Goal: Task Accomplishment & Management: Manage account settings

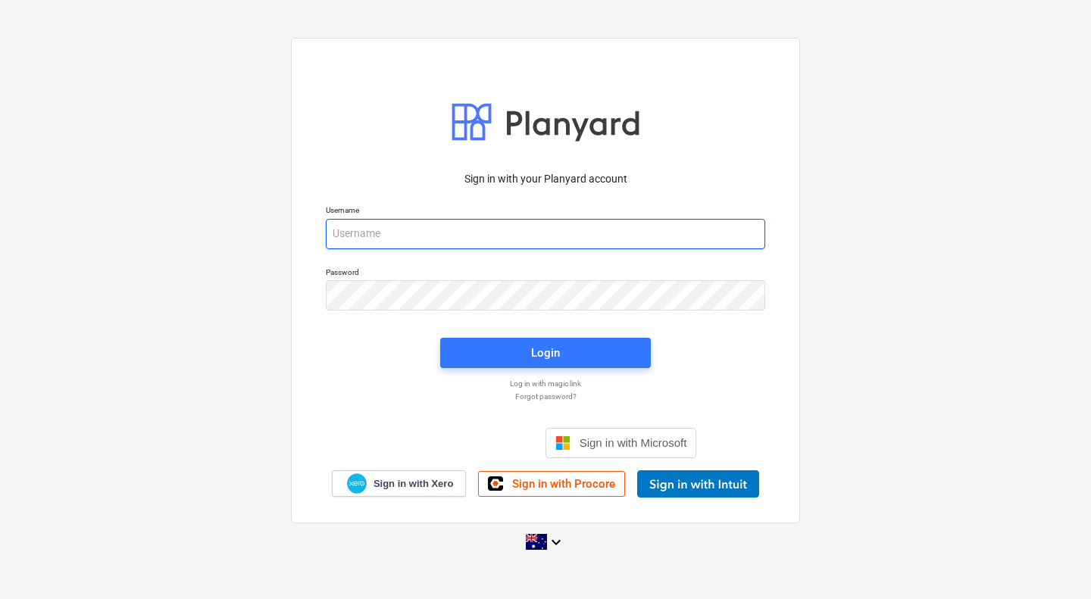
click at [502, 236] on input "email" at bounding box center [546, 234] width 440 height 30
click at [428, 230] on input "email" at bounding box center [546, 234] width 440 height 30
type input "[PERSON_NAME][EMAIL_ADDRESS][DOMAIN_NAME]"
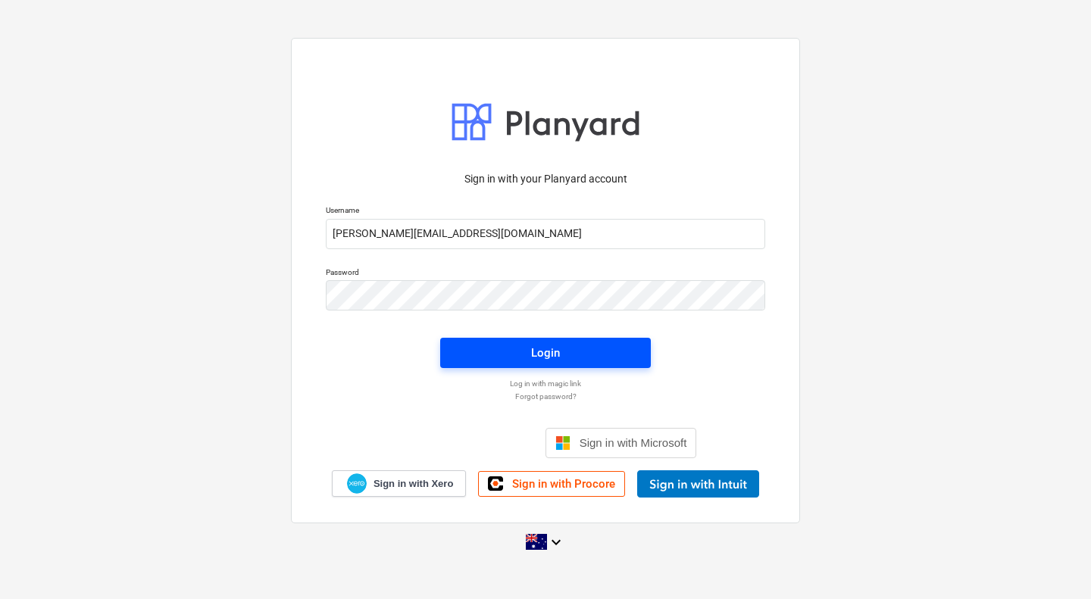
click at [515, 352] on span "Login" at bounding box center [545, 353] width 174 height 20
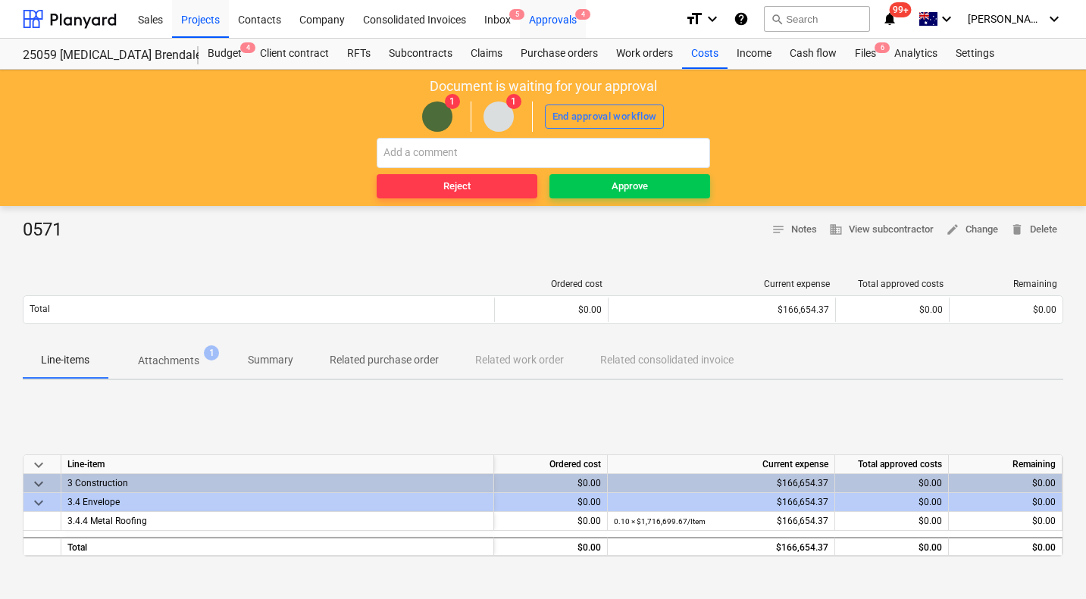
click at [563, 19] on div "Approvals 4" at bounding box center [553, 18] width 66 height 39
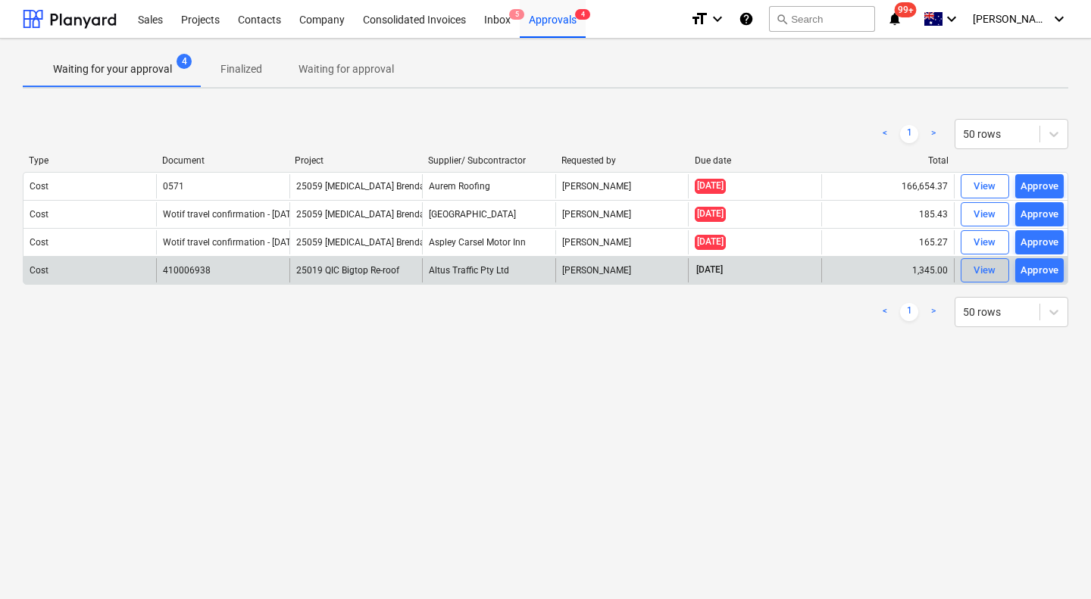
click at [1000, 270] on span "View" at bounding box center [984, 270] width 33 height 17
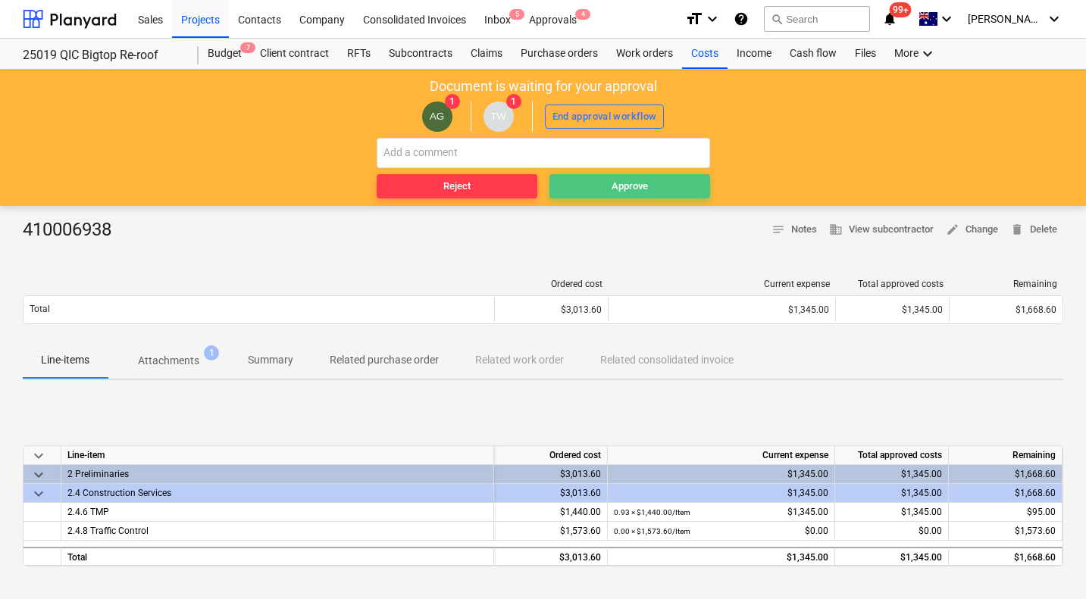
click at [618, 178] on div "Approve" at bounding box center [630, 186] width 36 height 17
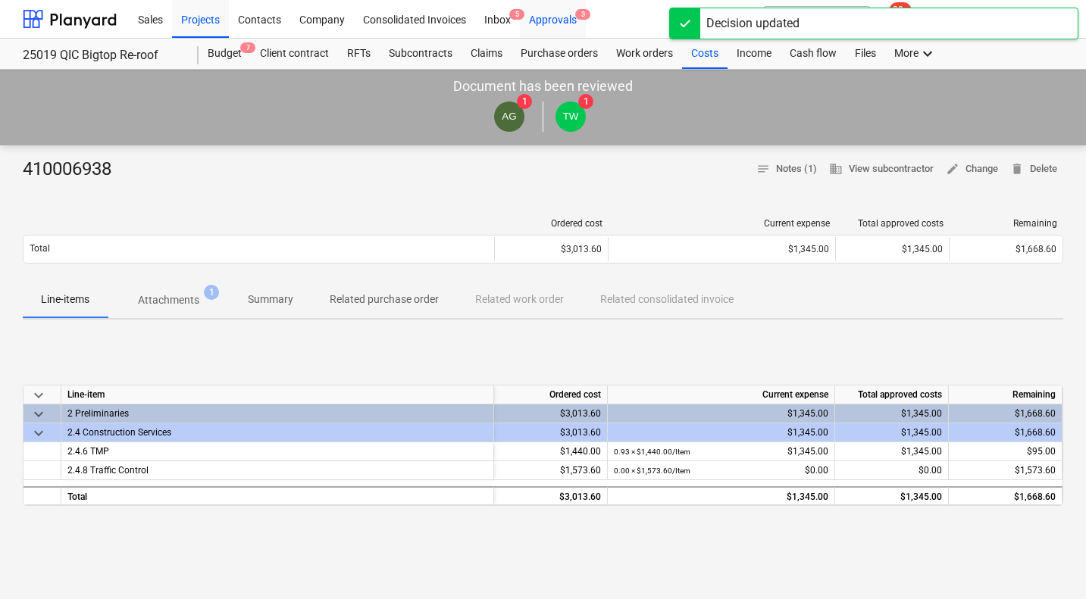
click at [554, 20] on div "Approvals 3" at bounding box center [553, 18] width 66 height 39
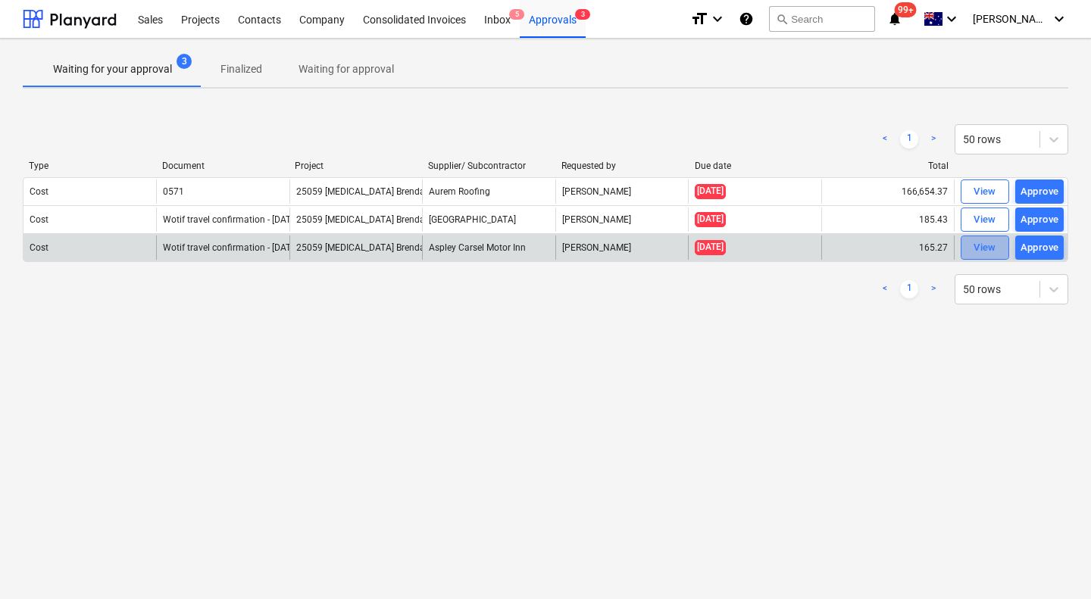
click at [993, 247] on div "View" at bounding box center [985, 247] width 23 height 17
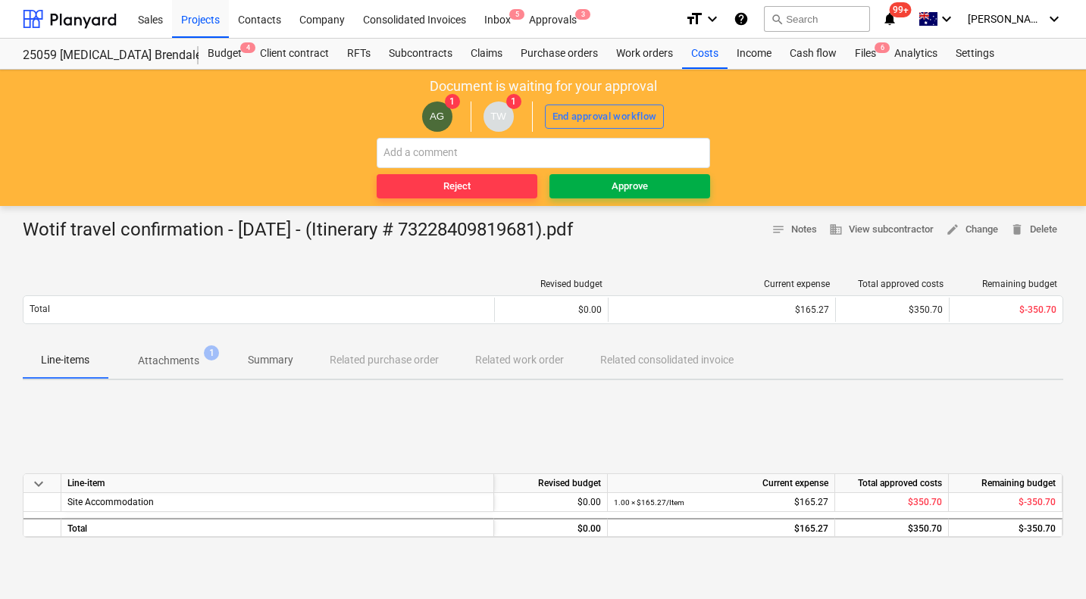
click at [618, 190] on div "Approve" at bounding box center [630, 186] width 36 height 17
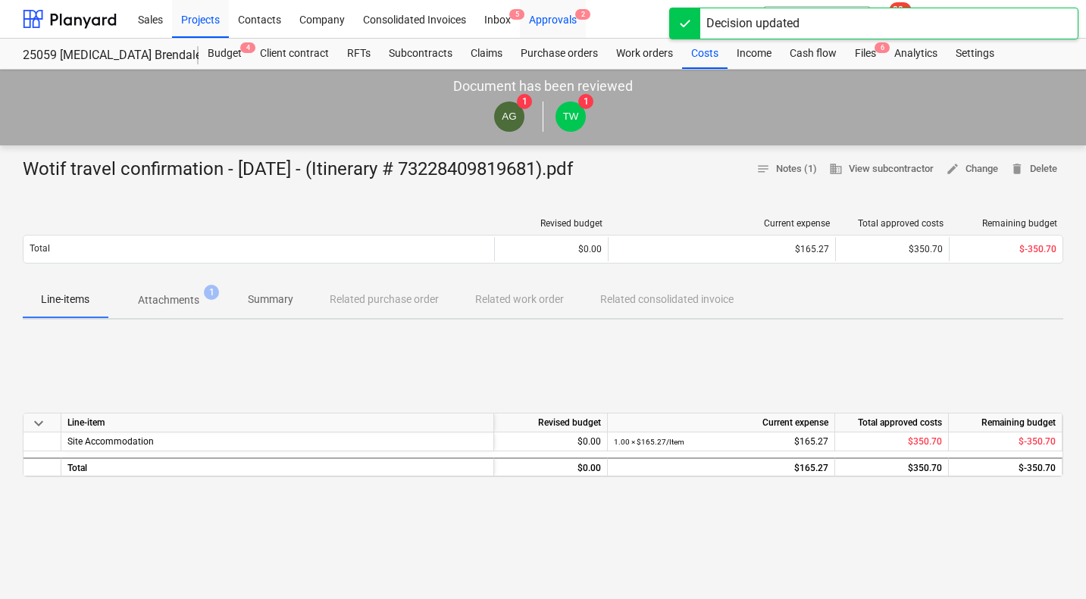
click at [561, 19] on div "Approvals 2" at bounding box center [553, 18] width 66 height 39
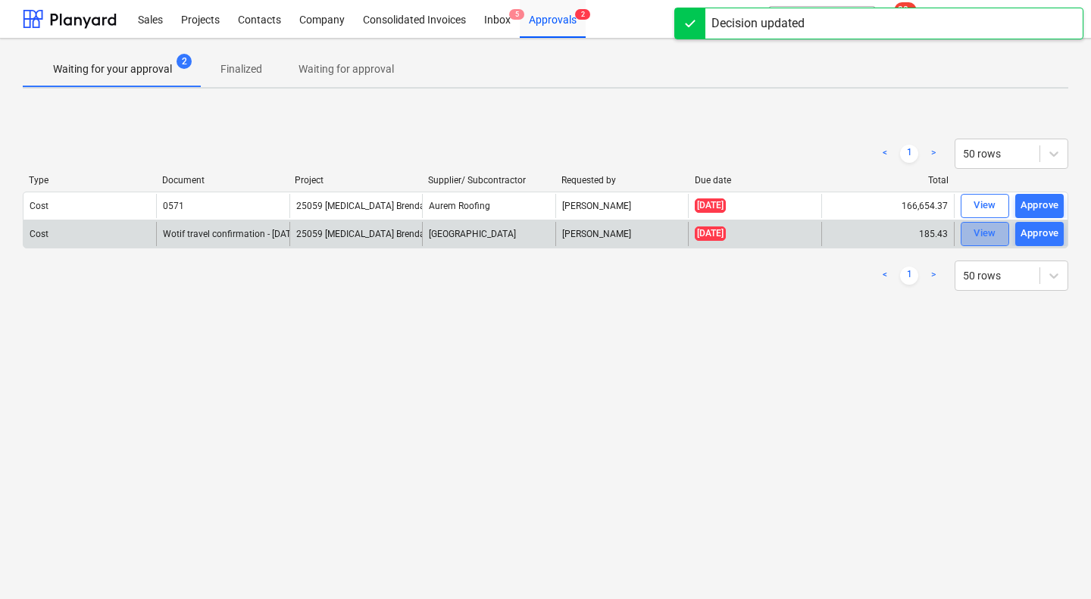
click at [989, 234] on div "View" at bounding box center [985, 233] width 23 height 17
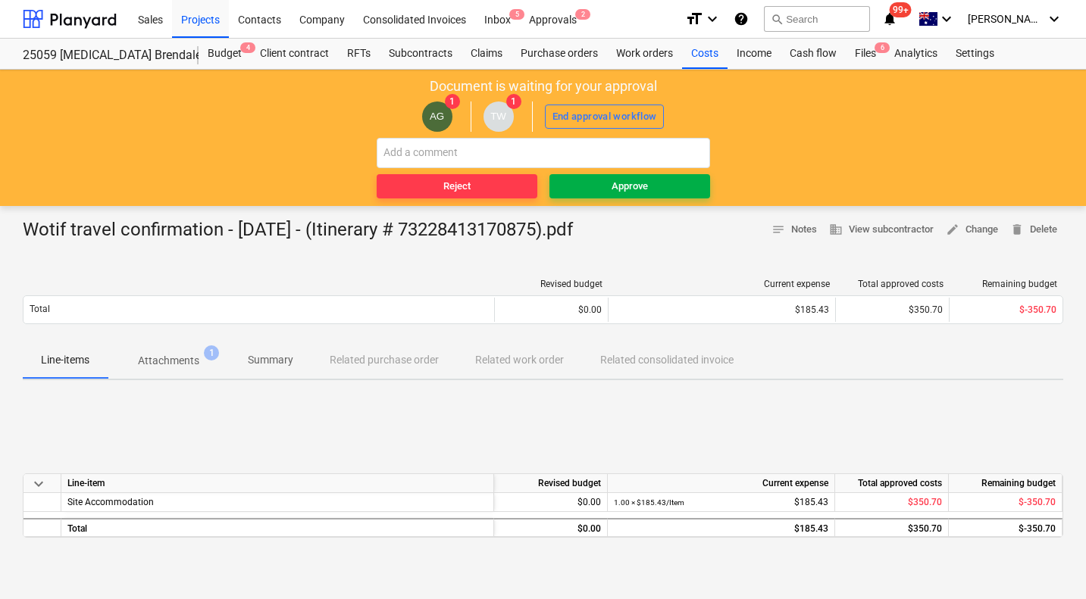
click at [627, 183] on div "Approve" at bounding box center [630, 186] width 36 height 17
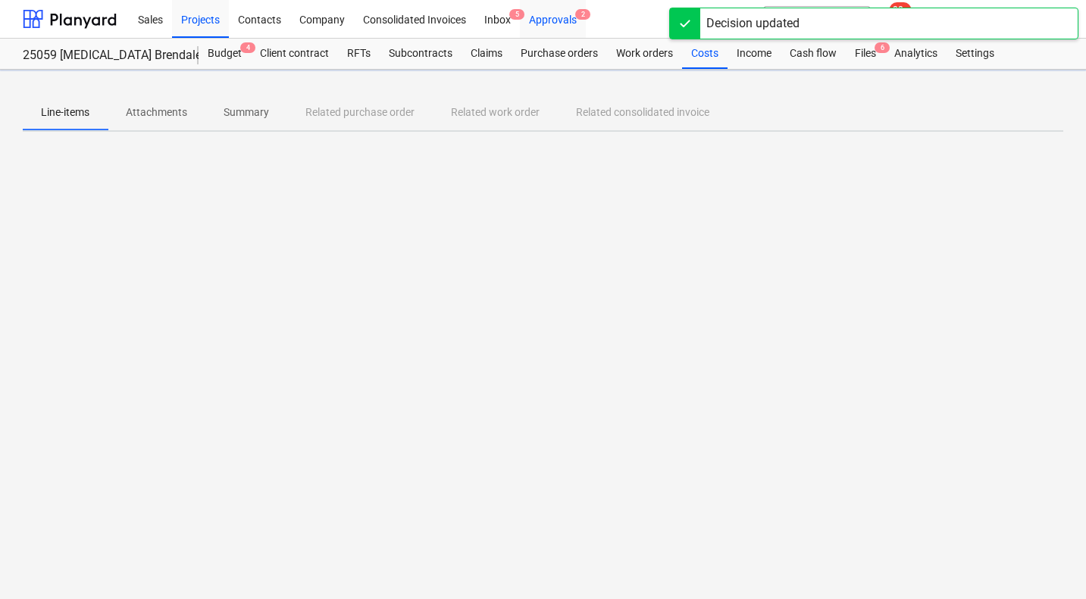
click at [558, 20] on div "Approvals 2" at bounding box center [553, 18] width 66 height 39
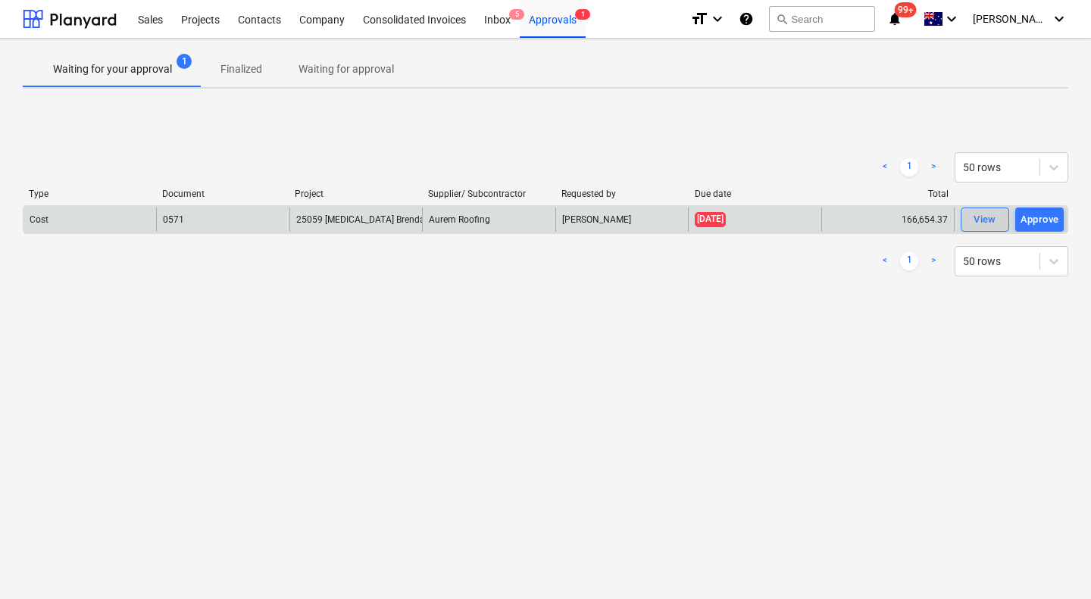
click at [983, 217] on div "View" at bounding box center [985, 219] width 23 height 17
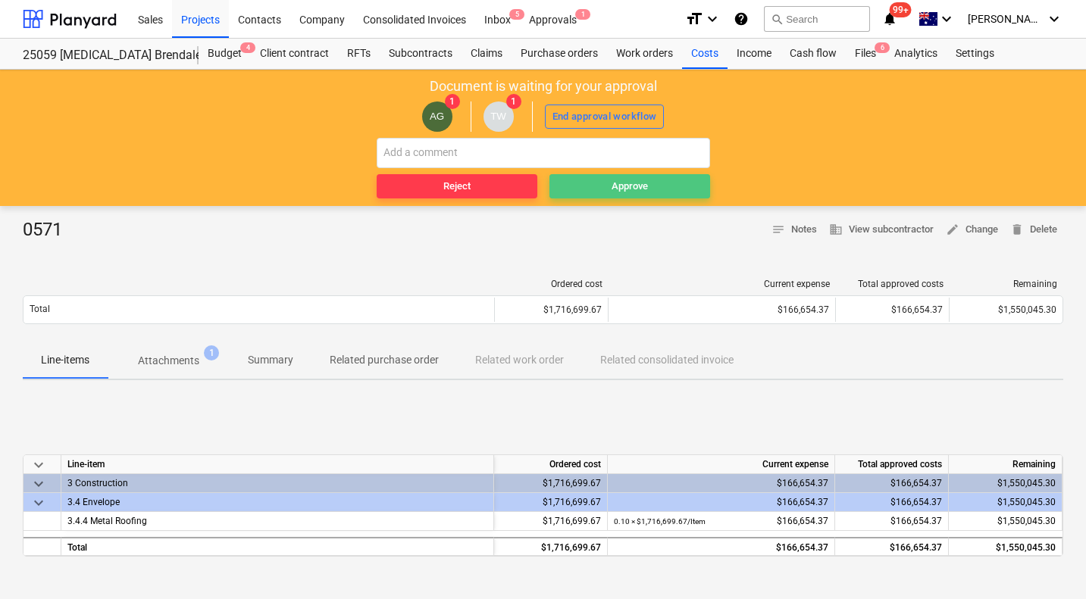
click at [668, 192] on span "Approve" at bounding box center [629, 186] width 149 height 17
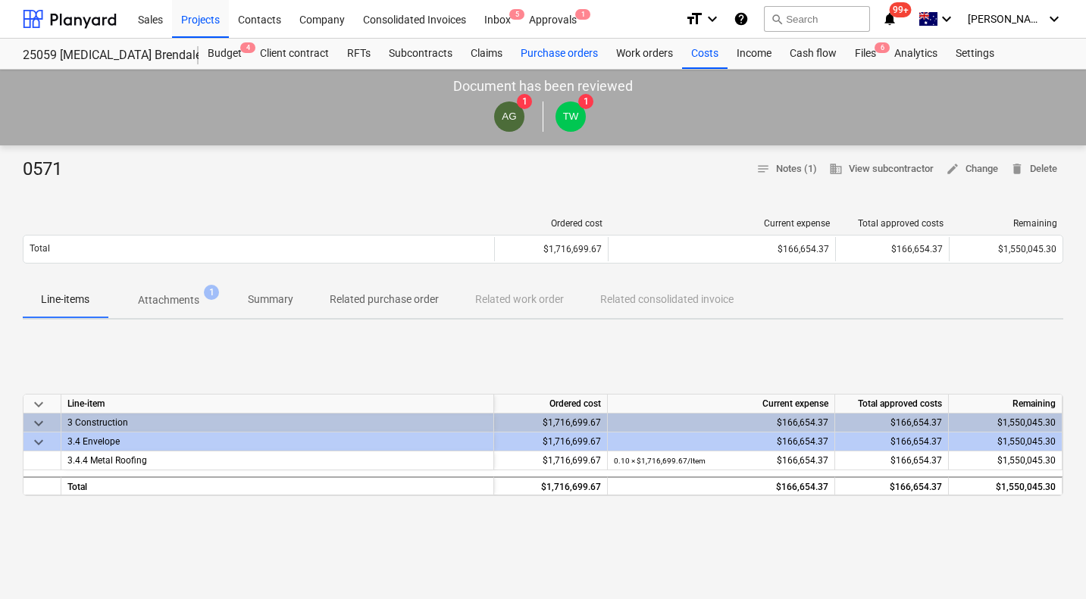
click at [565, 55] on div "Purchase orders" at bounding box center [558, 54] width 95 height 30
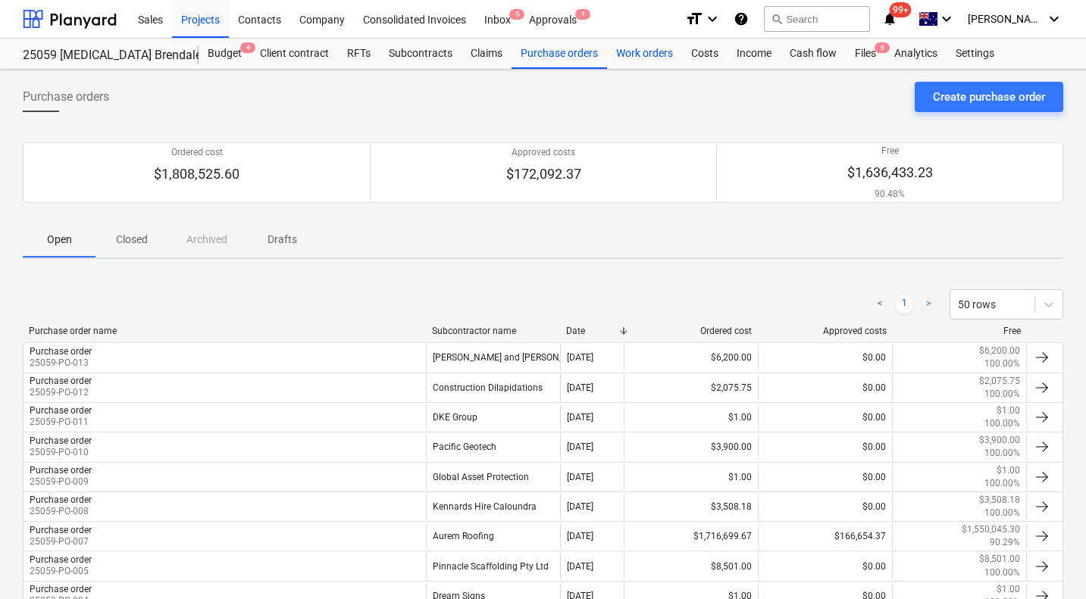
click at [660, 57] on div "Work orders" at bounding box center [644, 54] width 75 height 30
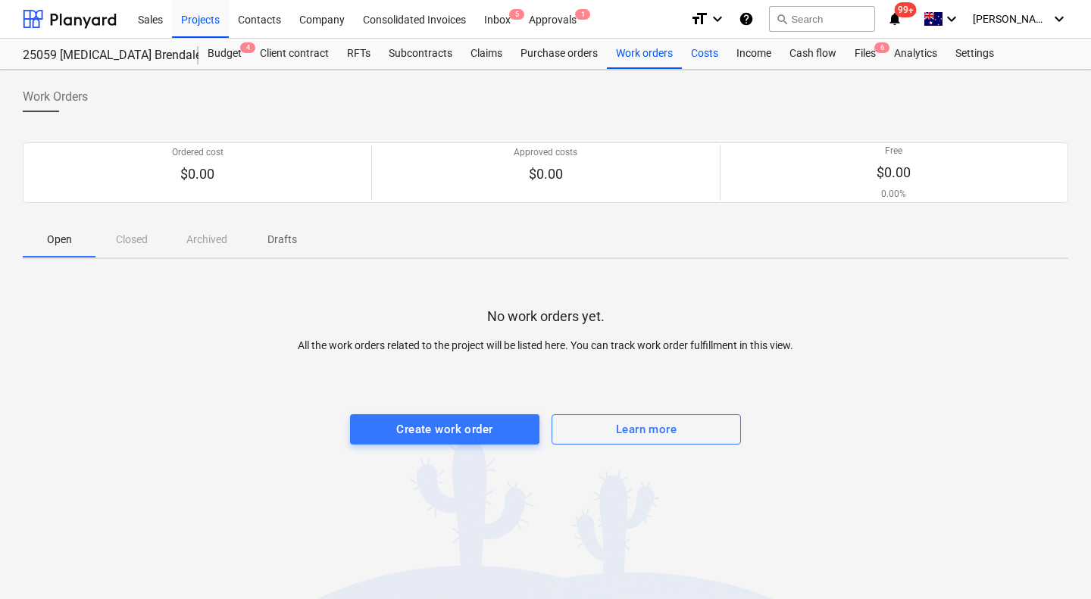
click at [702, 52] on div "Costs" at bounding box center [704, 54] width 45 height 30
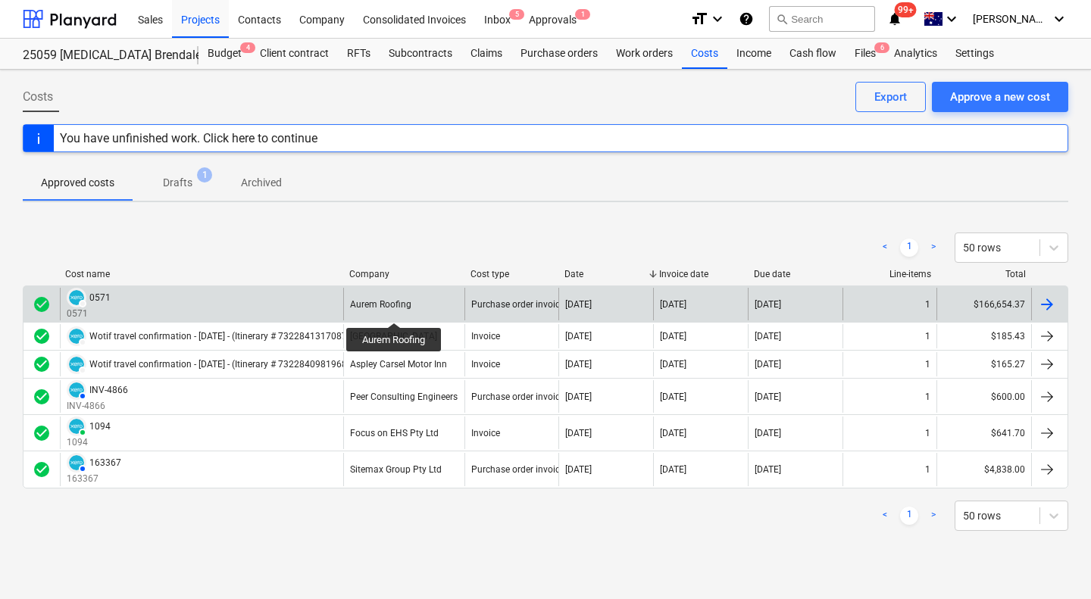
click at [395, 309] on div "Aurem Roofing" at bounding box center [380, 304] width 61 height 11
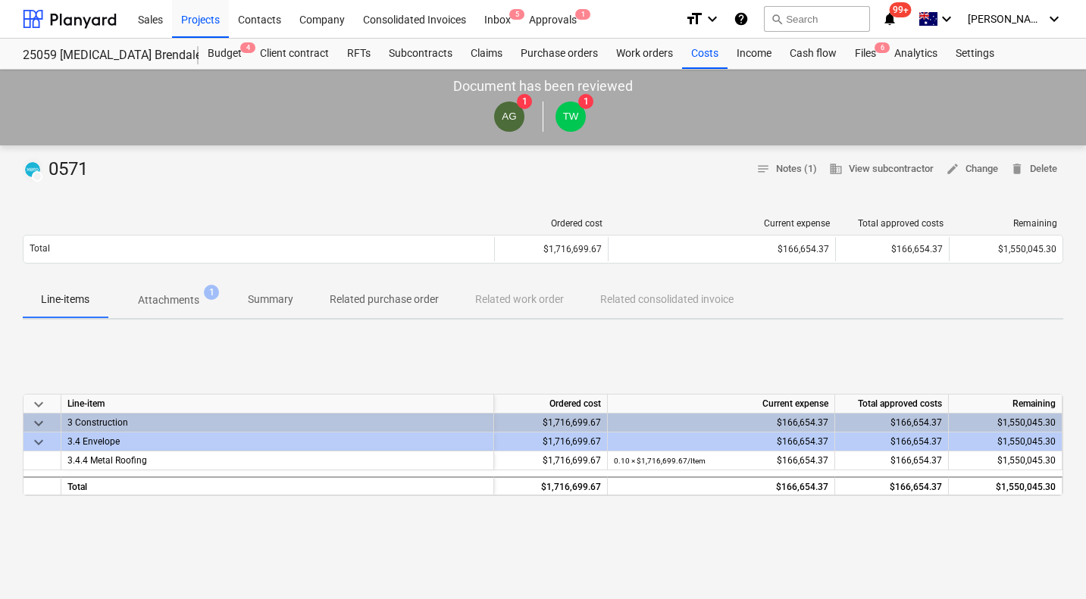
click at [177, 289] on span "Attachments 1" at bounding box center [169, 299] width 122 height 27
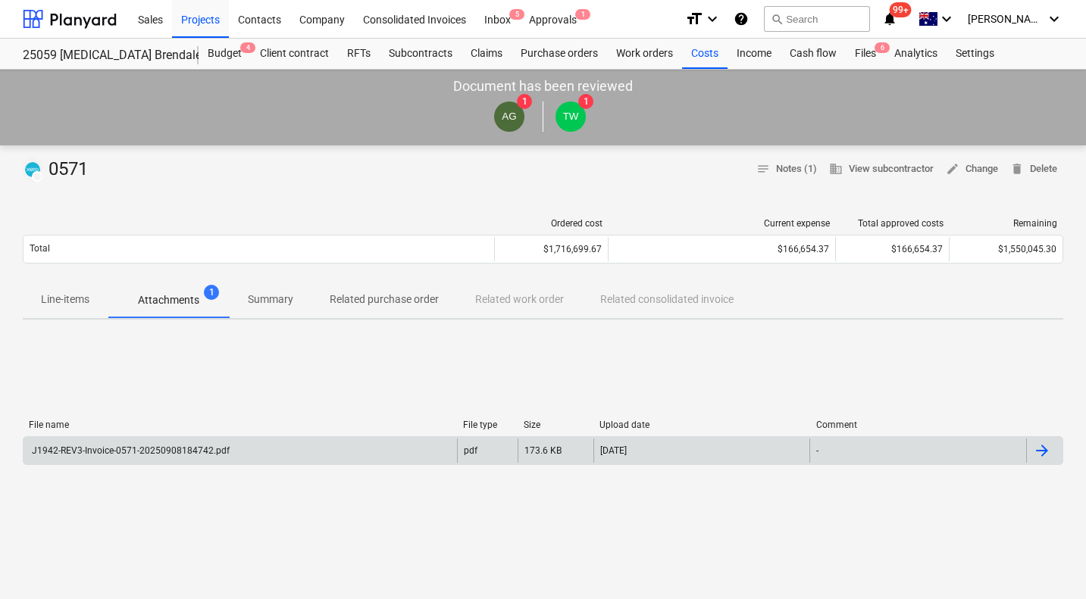
click at [152, 444] on div "J1942-REV3-Invoice-0571-20250908184742.pdf" at bounding box center [239, 451] width 433 height 24
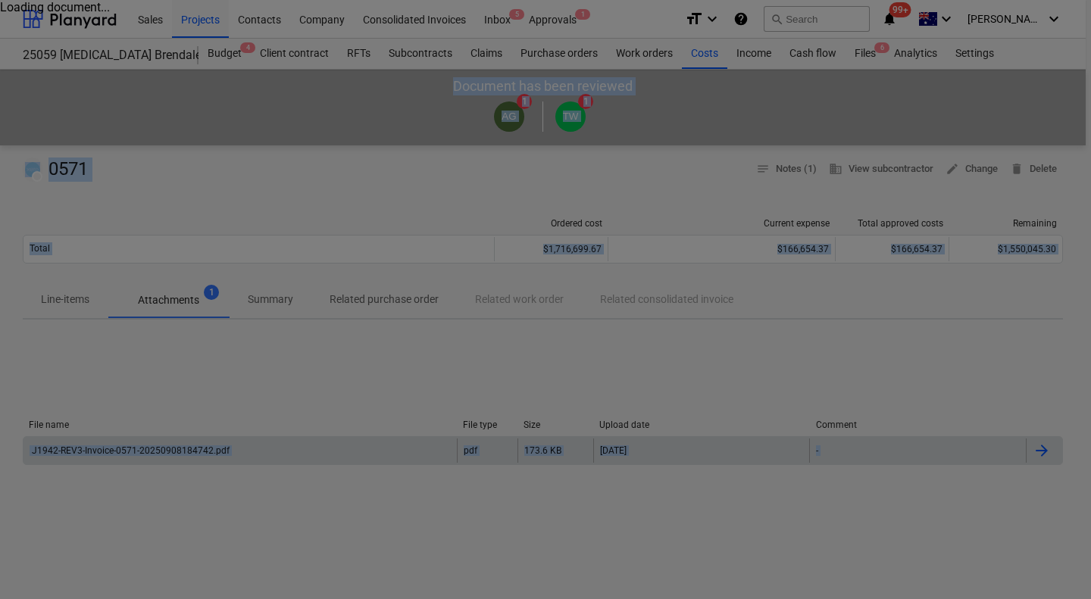
click at [152, 444] on div at bounding box center [545, 299] width 1091 height 599
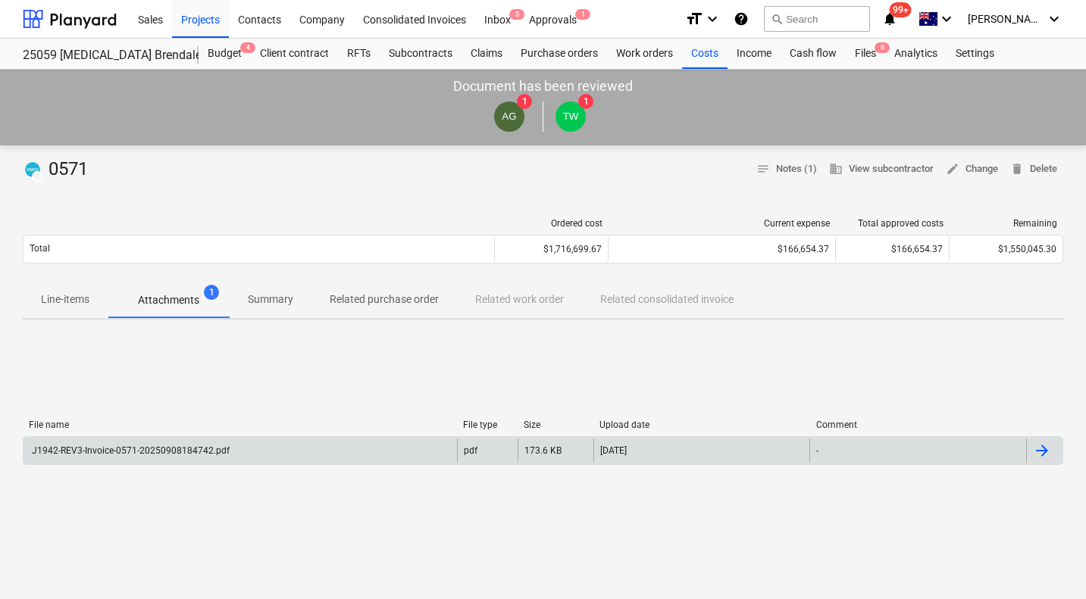
click at [152, 444] on div "J1942-REV3-Invoice-0571-20250908184742.pdf" at bounding box center [239, 451] width 433 height 24
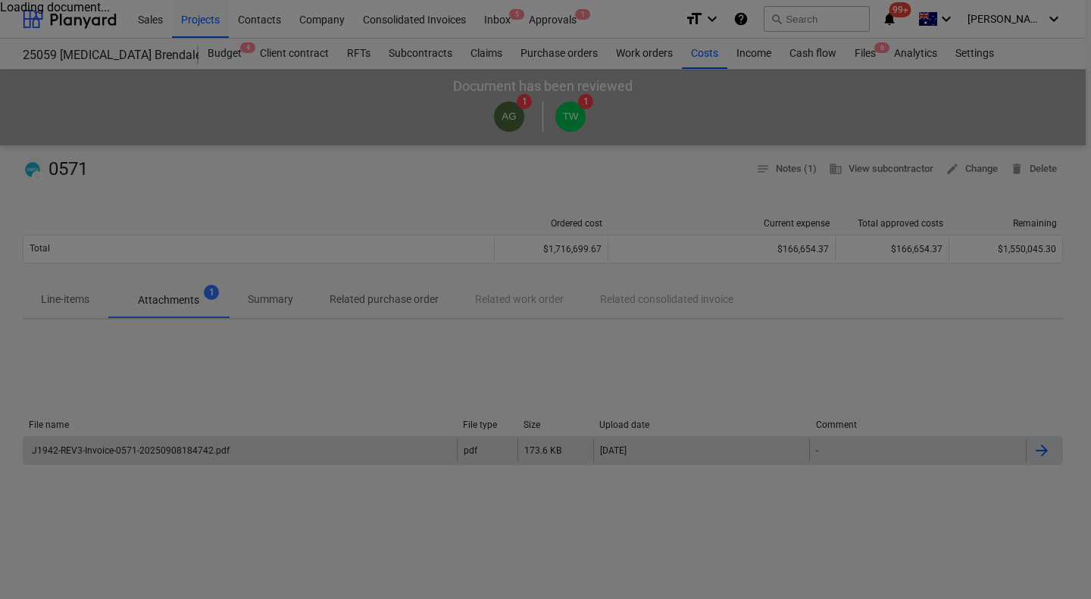
click at [152, 444] on div at bounding box center [545, 299] width 1091 height 599
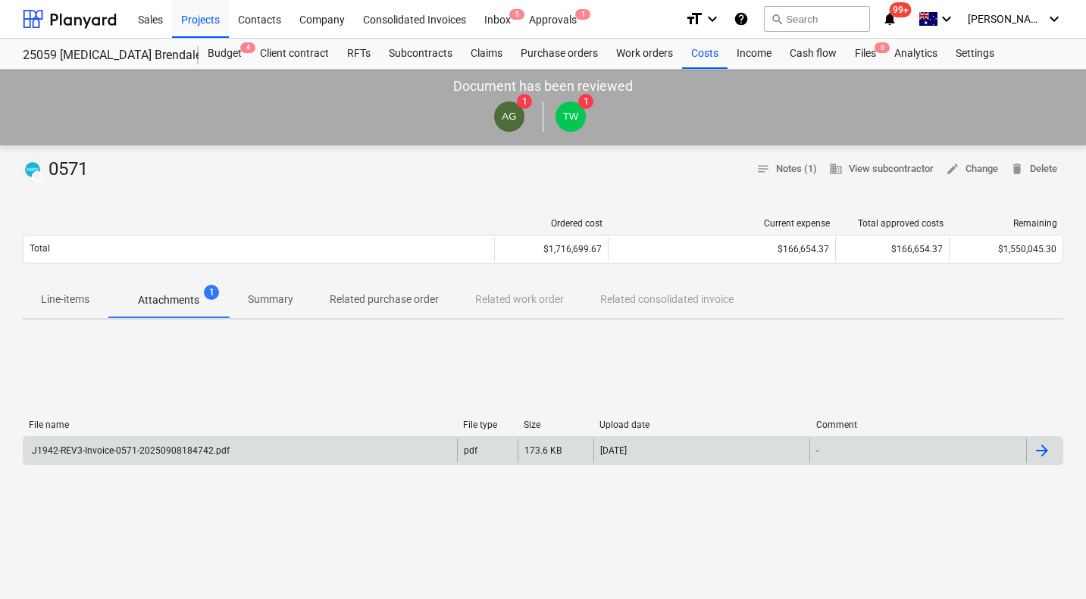
click at [1043, 452] on div at bounding box center [1042, 451] width 18 height 18
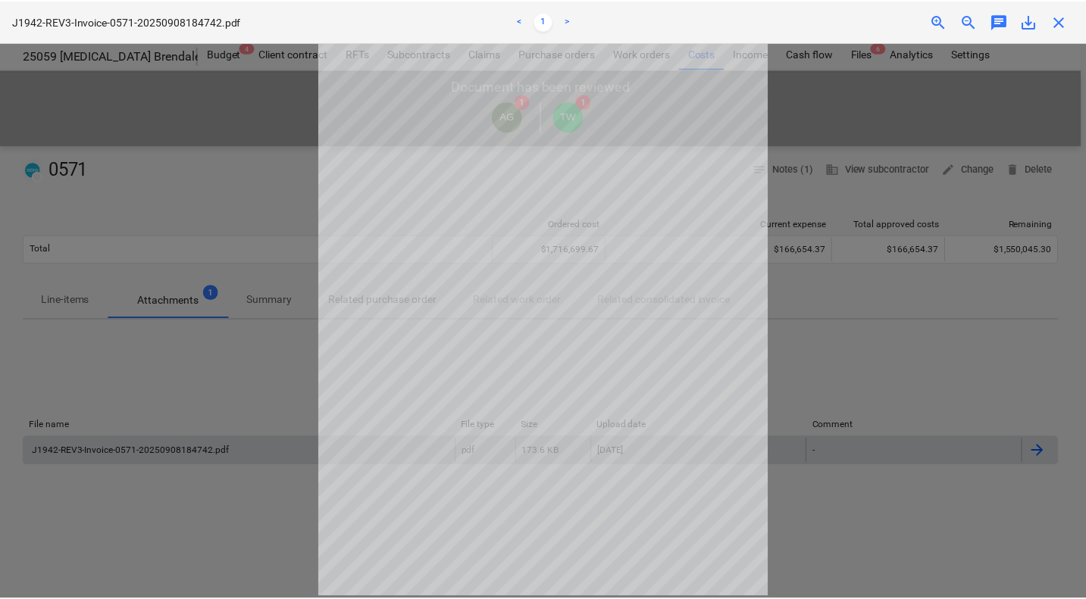
scroll to position [84, 0]
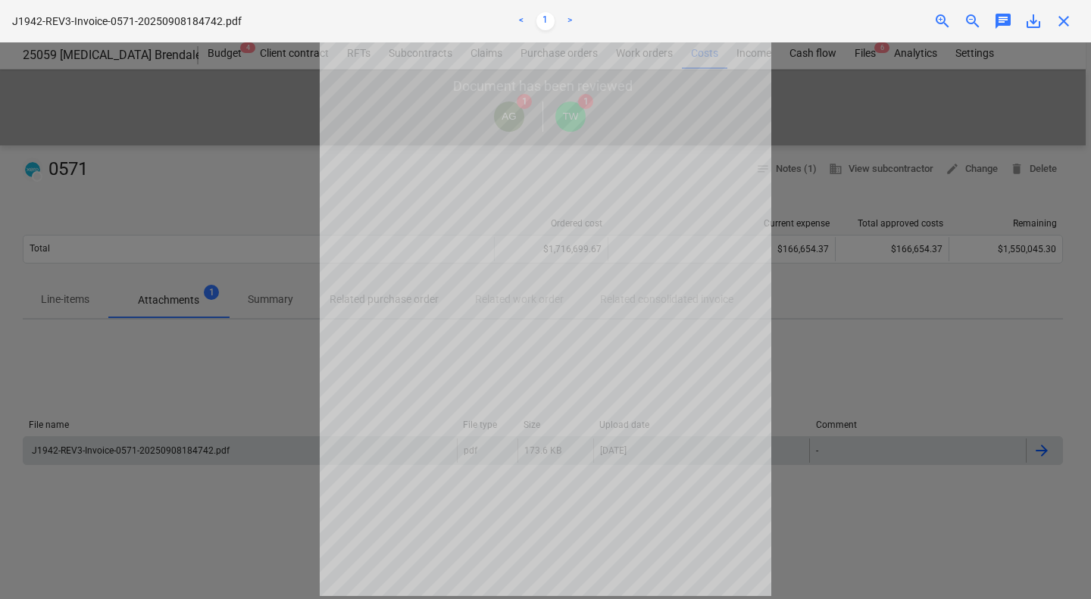
click at [939, 352] on div at bounding box center [545, 320] width 1091 height 557
click at [1065, 22] on span "close" at bounding box center [1064, 21] width 18 height 18
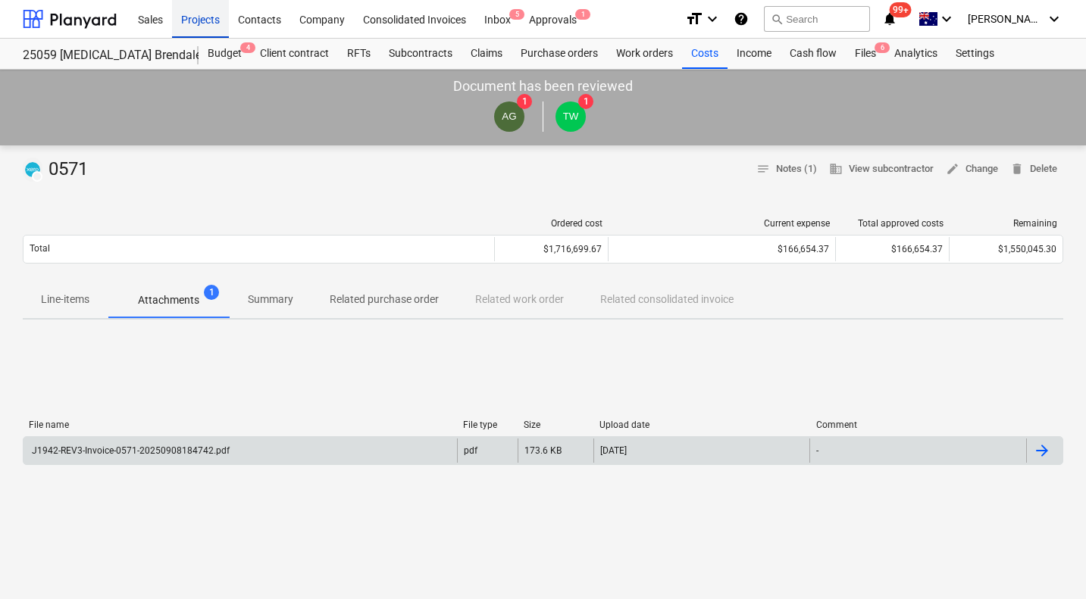
click at [196, 14] on div "Projects" at bounding box center [200, 18] width 57 height 39
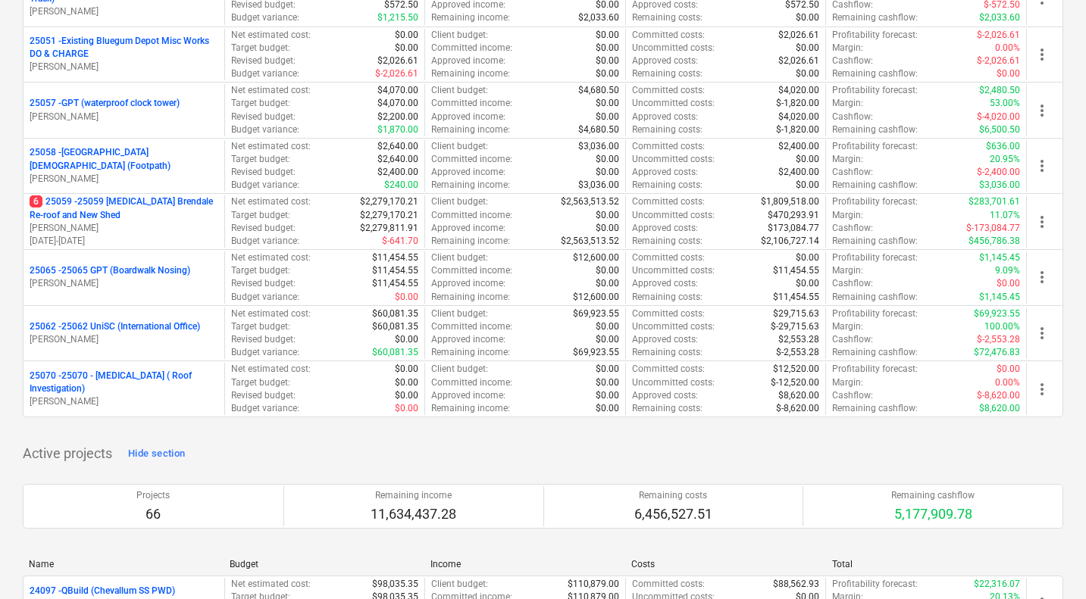
scroll to position [860, 0]
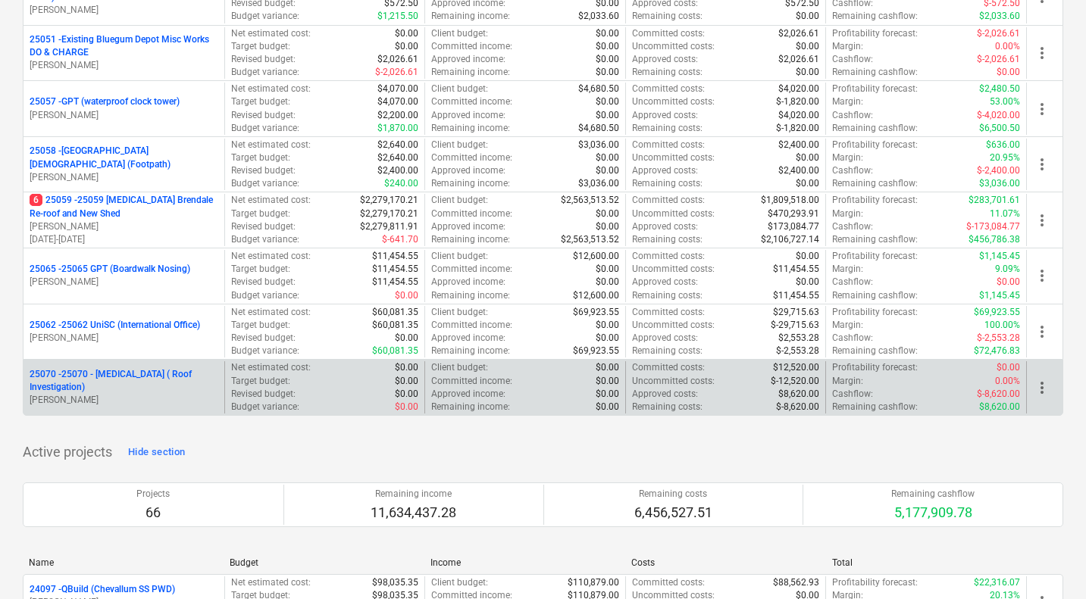
click at [106, 380] on p "25070 - 25070 - [MEDICAL_DATA] ( Roof Investigation)" at bounding box center [124, 381] width 189 height 26
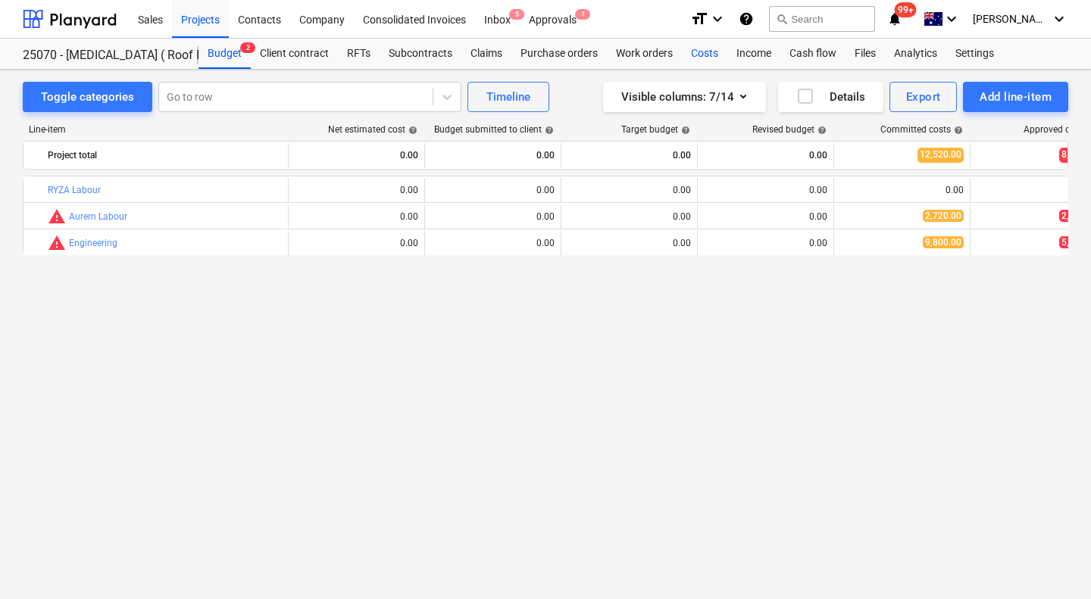
click at [713, 53] on div "Costs" at bounding box center [704, 54] width 45 height 30
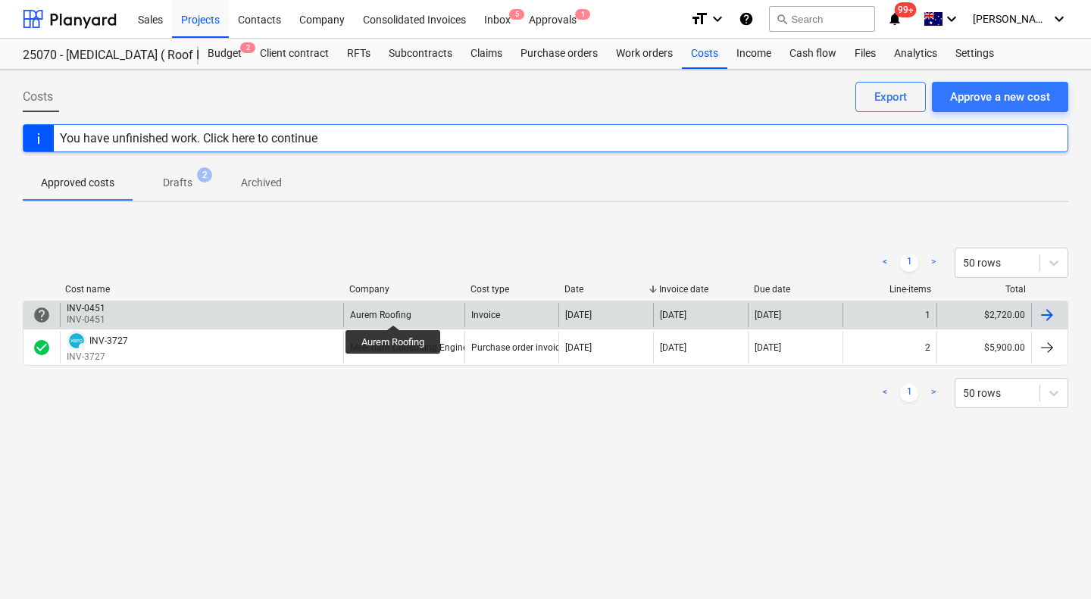
click at [394, 311] on div "Aurem Roofing" at bounding box center [380, 315] width 61 height 11
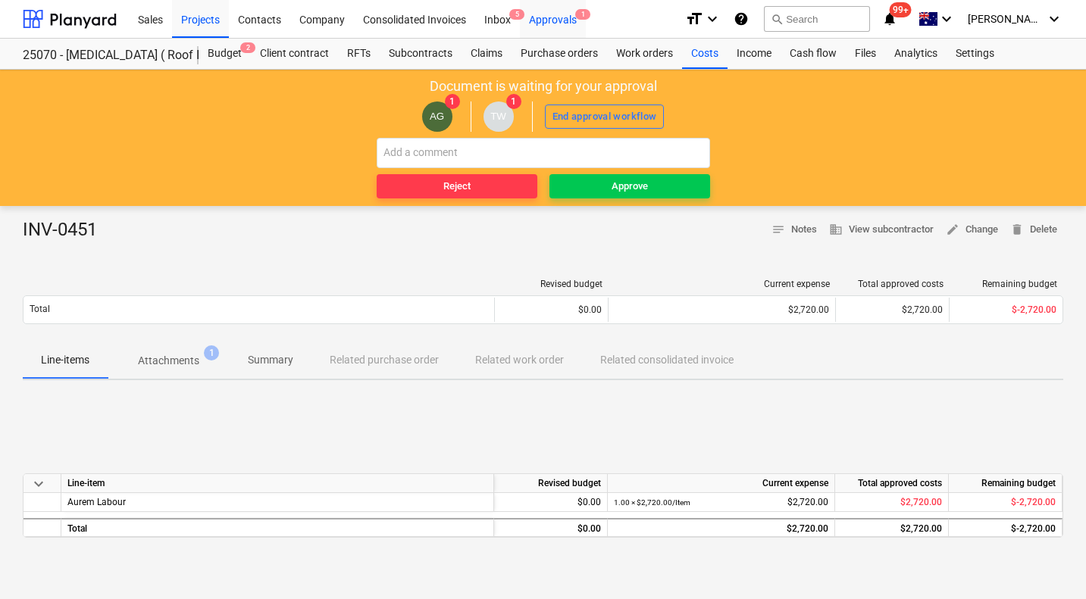
click at [553, 21] on div "Approvals 1" at bounding box center [553, 18] width 66 height 39
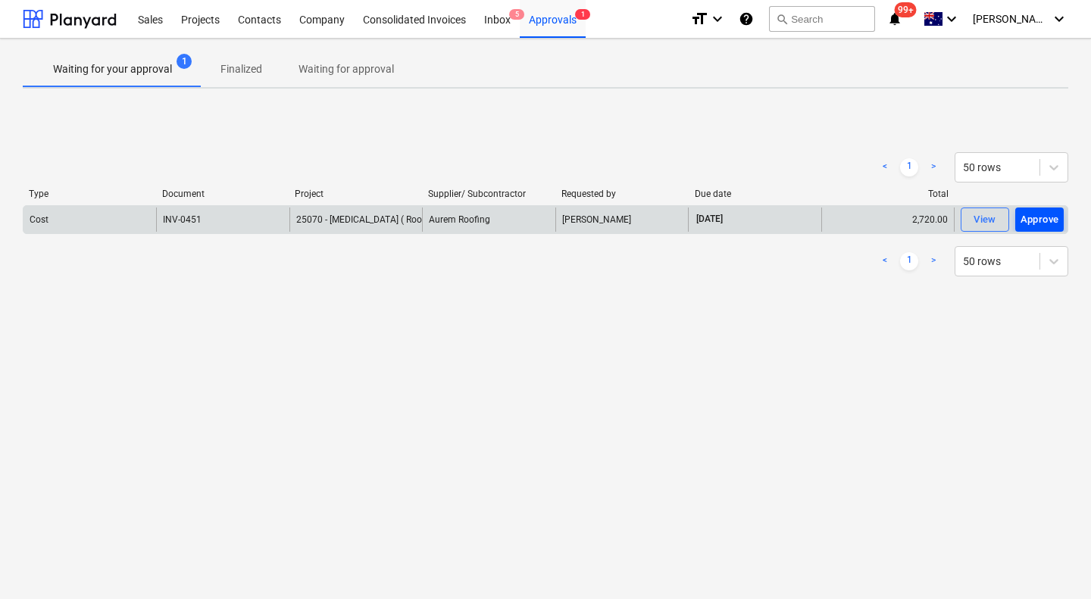
click at [1036, 217] on div "Approve" at bounding box center [1040, 219] width 39 height 17
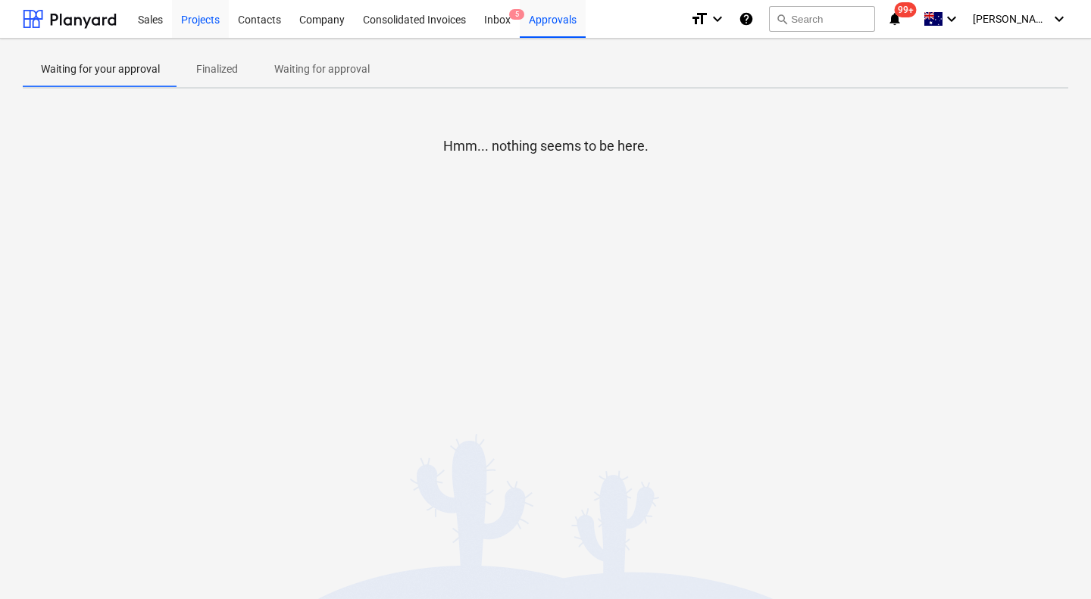
click at [208, 24] on div "Projects" at bounding box center [200, 18] width 57 height 39
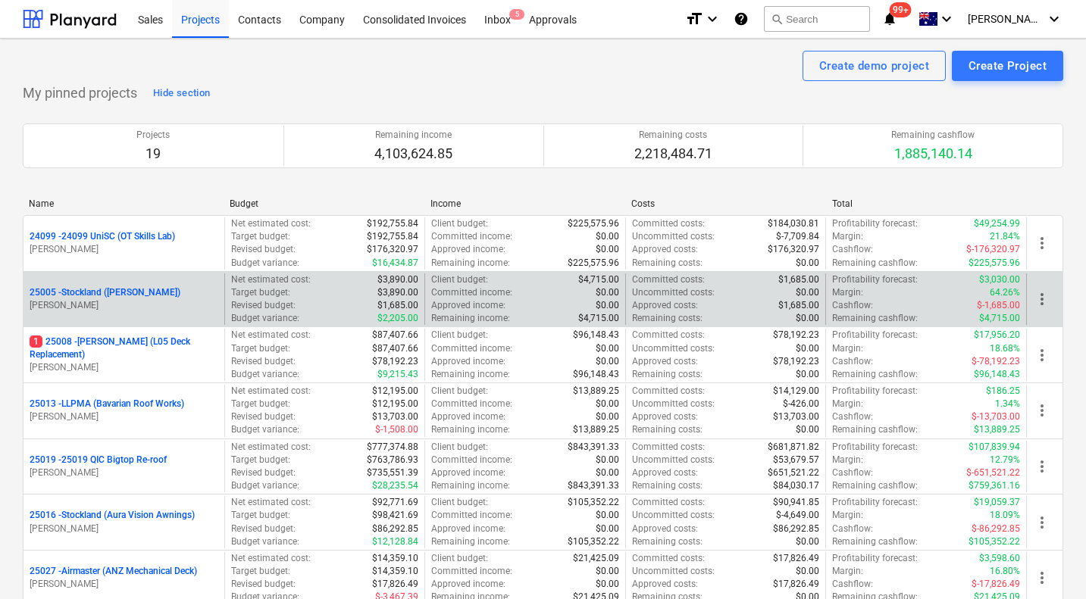
scroll to position [780, 0]
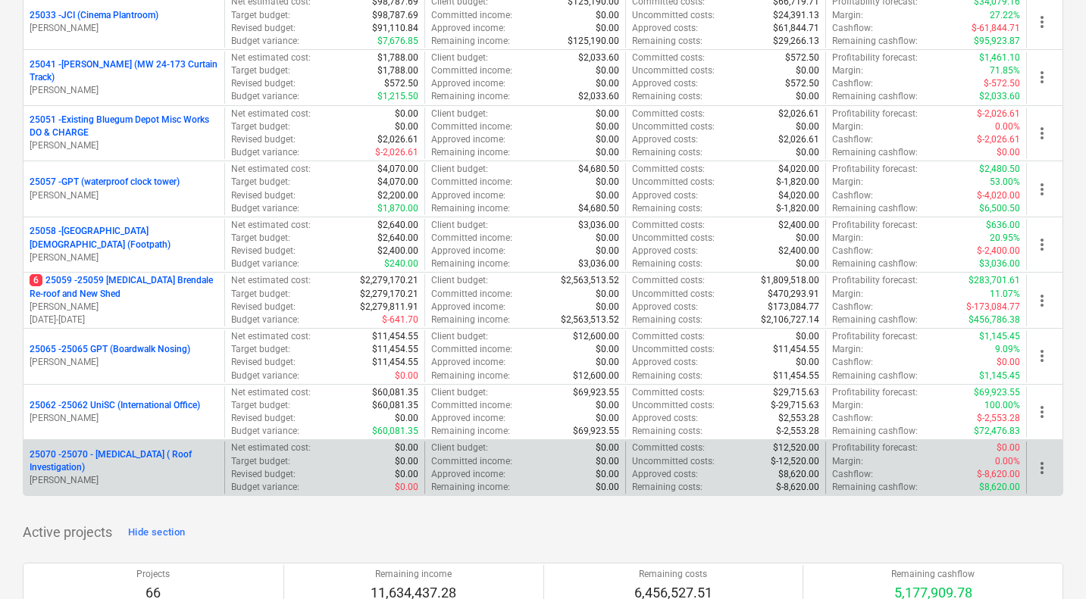
click at [124, 468] on p "25070 - 25070 - [MEDICAL_DATA] ( Roof Investigation)" at bounding box center [124, 462] width 189 height 26
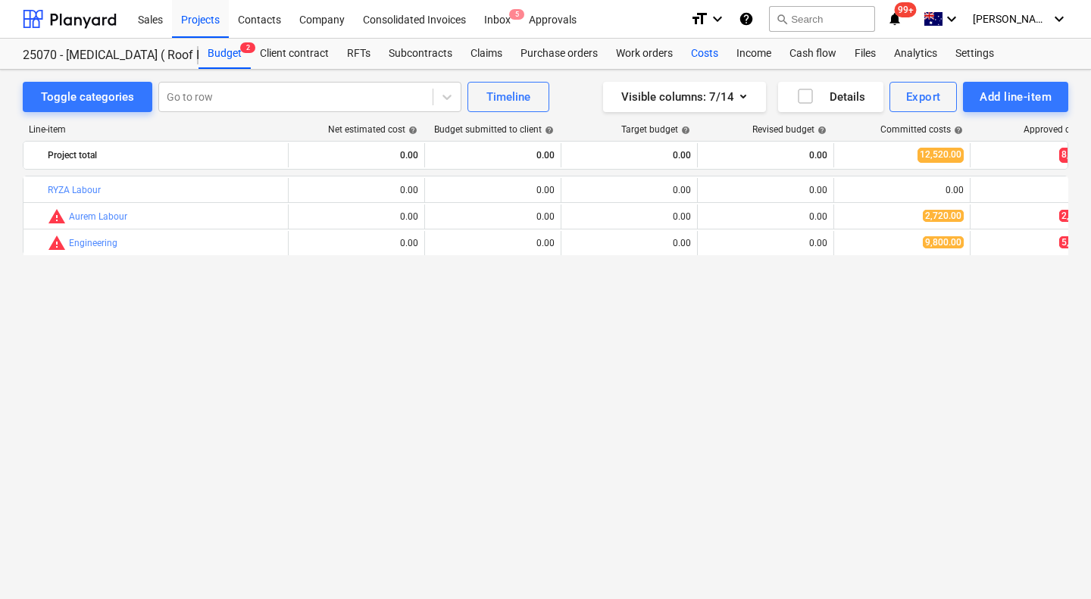
click at [709, 58] on div "Costs" at bounding box center [704, 54] width 45 height 30
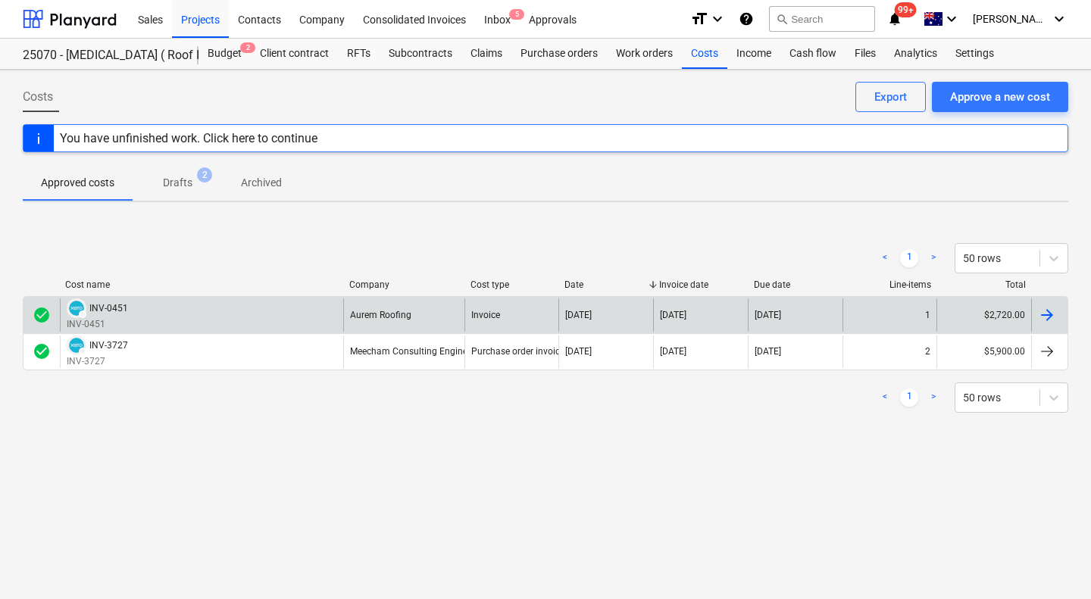
click at [1038, 314] on div at bounding box center [1047, 315] width 18 height 18
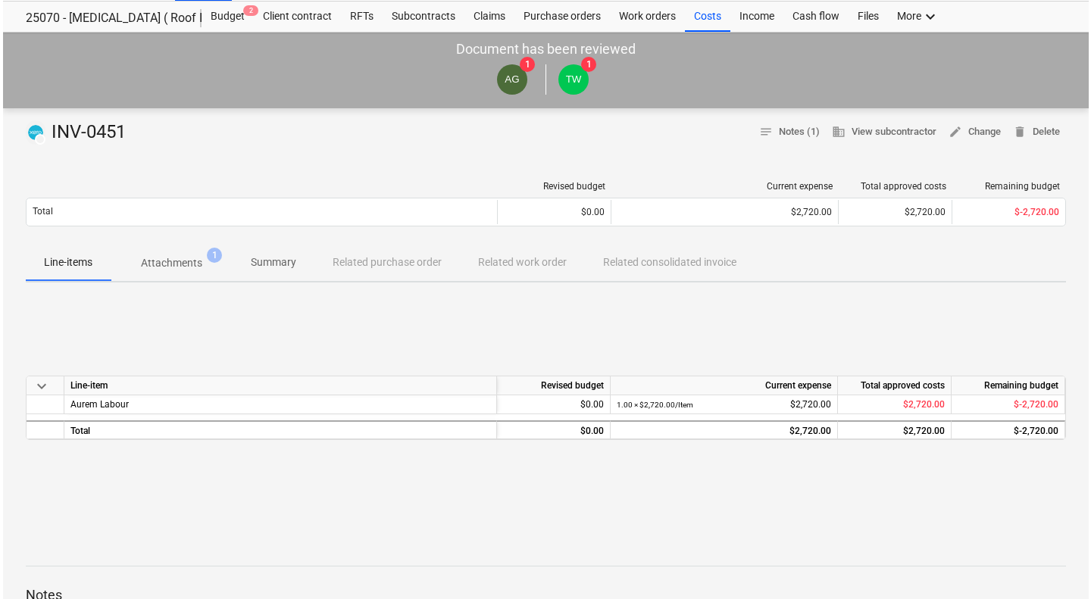
scroll to position [39, 0]
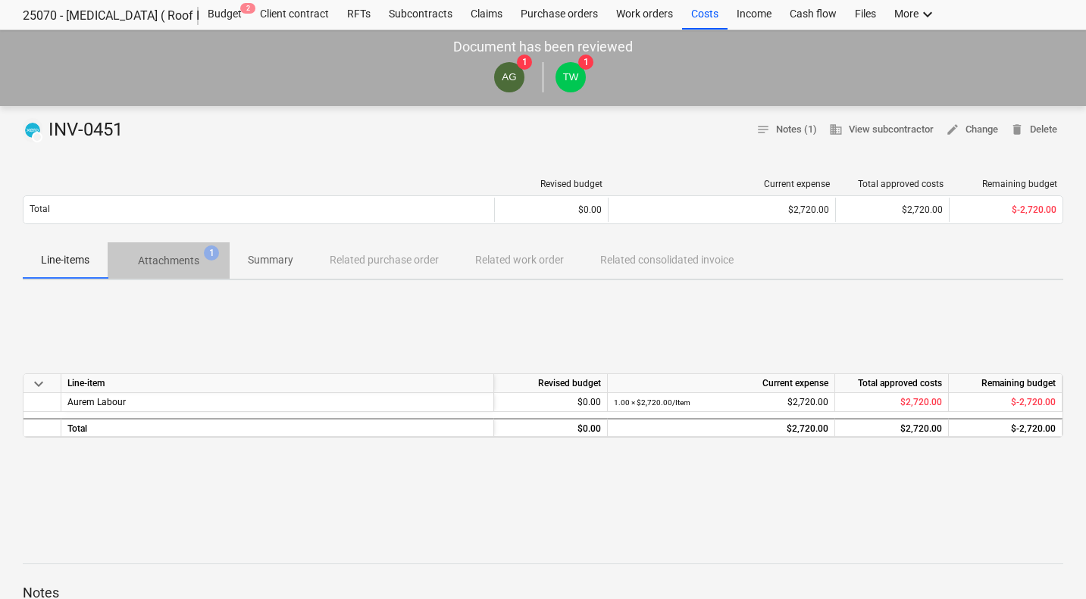
click at [188, 269] on p "Attachments" at bounding box center [168, 261] width 61 height 16
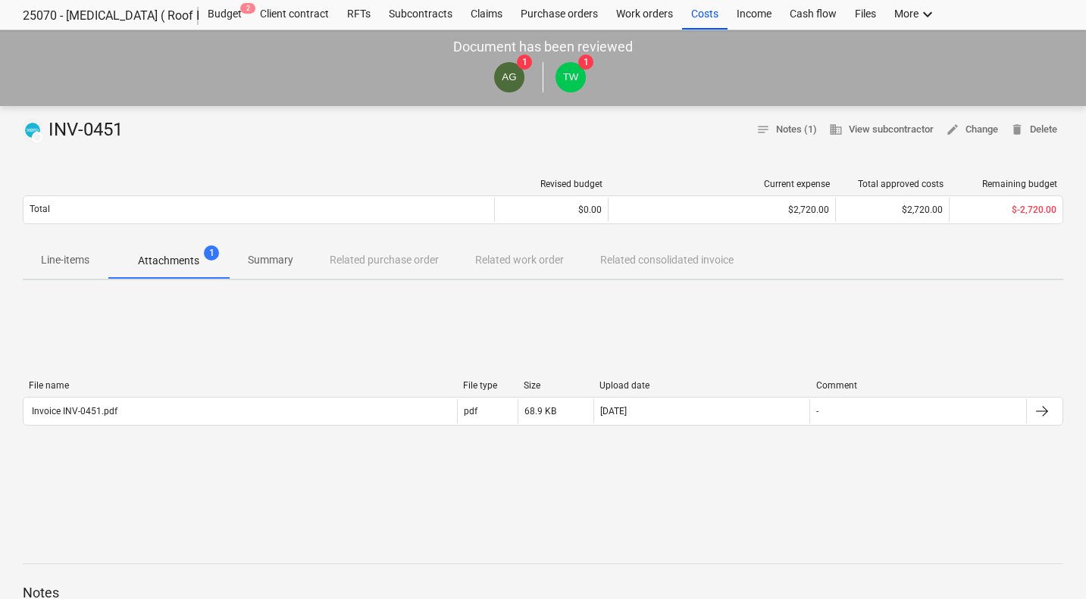
click at [68, 458] on div "File name File type Size Upload date Comment Invoice INV-0451.pdf pdf 68.9 KB […" at bounding box center [543, 405] width 1040 height 227
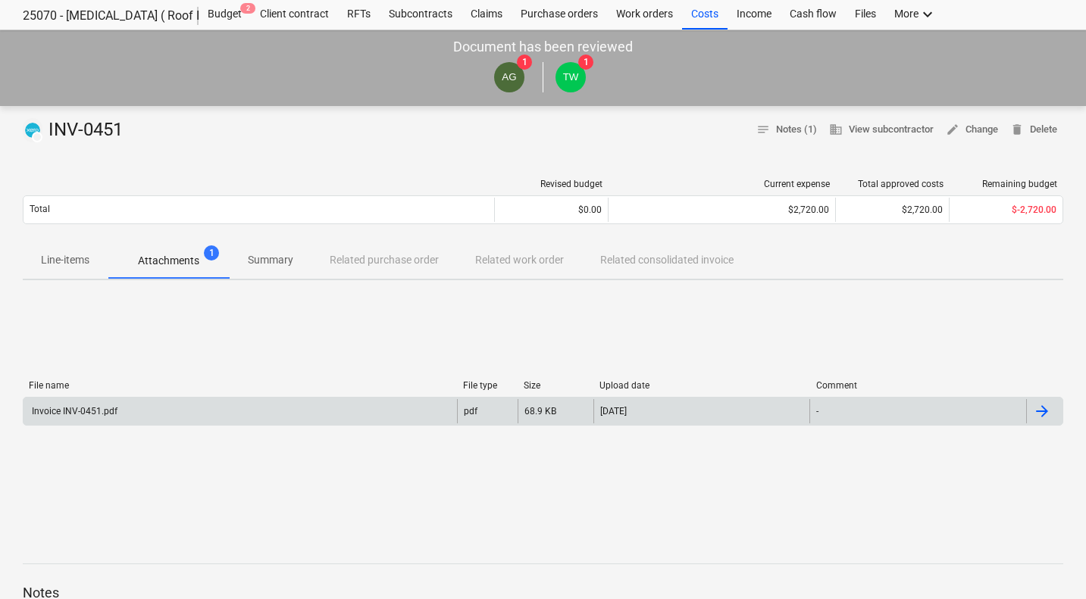
click at [1055, 402] on div at bounding box center [1044, 411] width 36 height 24
